Goal: Navigation & Orientation: Go to known website

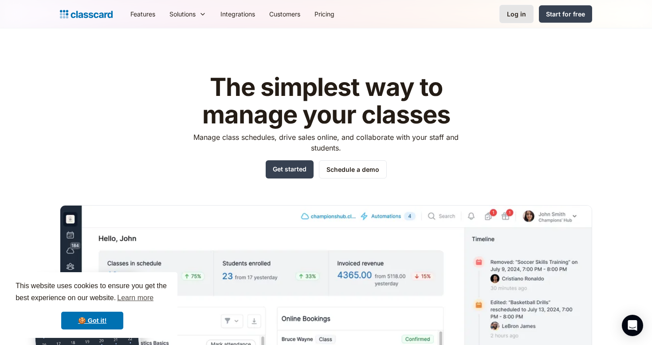
click at [518, 15] on div "Log in" at bounding box center [516, 13] width 19 height 9
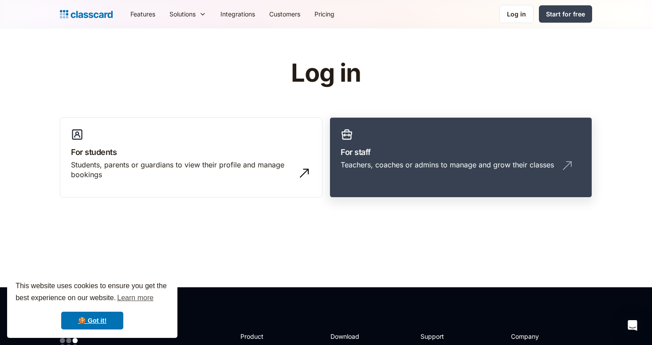
click at [411, 159] on link "For staff Teachers, coaches or admins to manage and grow their classes" at bounding box center [461, 157] width 263 height 81
